Goal: Information Seeking & Learning: Understand process/instructions

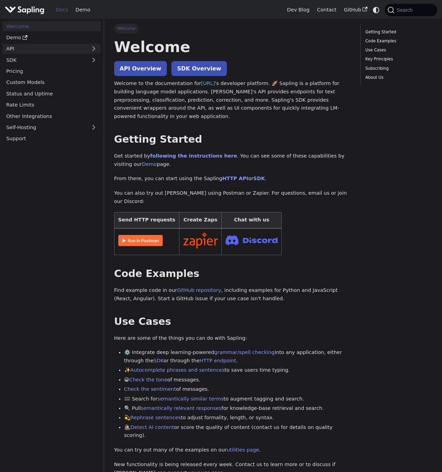
click at [38, 48] on link "API" at bounding box center [44, 49] width 84 height 10
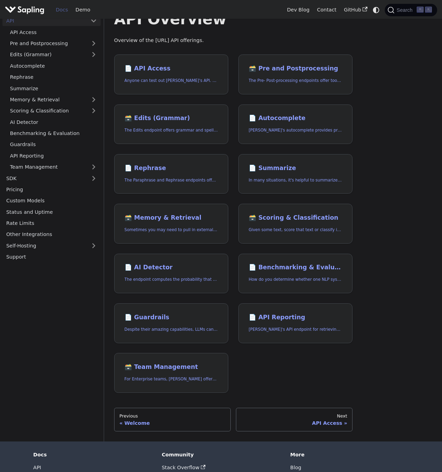
scroll to position [35, 0]
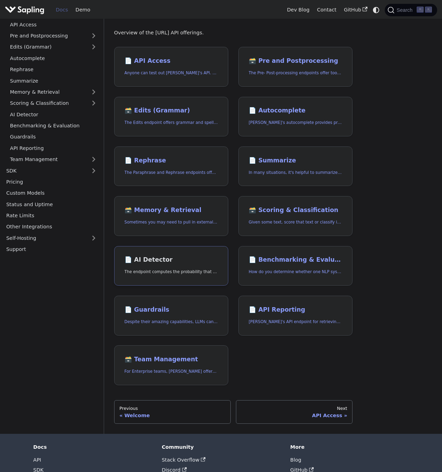
click at [152, 252] on link "📄️ AI Detector The endpoint computes the probability that a piece of text is AI…" at bounding box center [171, 266] width 114 height 40
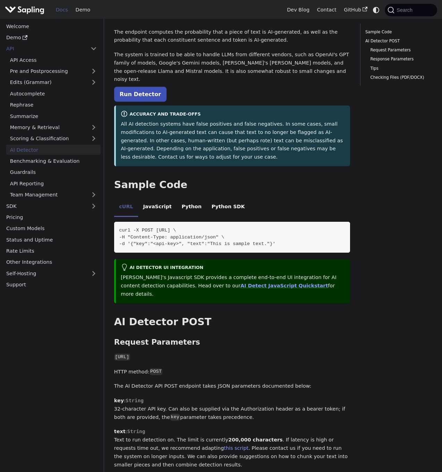
scroll to position [37, 0]
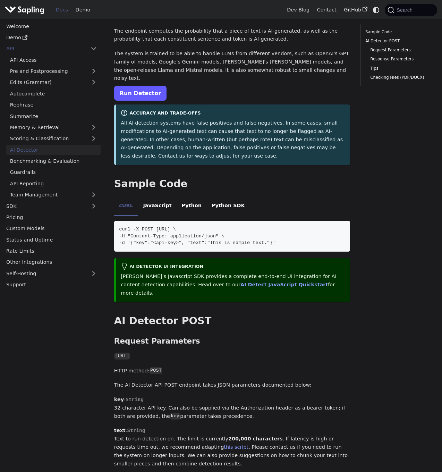
click at [135, 86] on link "Run Detector" at bounding box center [140, 93] width 52 height 15
